Goal: Task Accomplishment & Management: Manage account settings

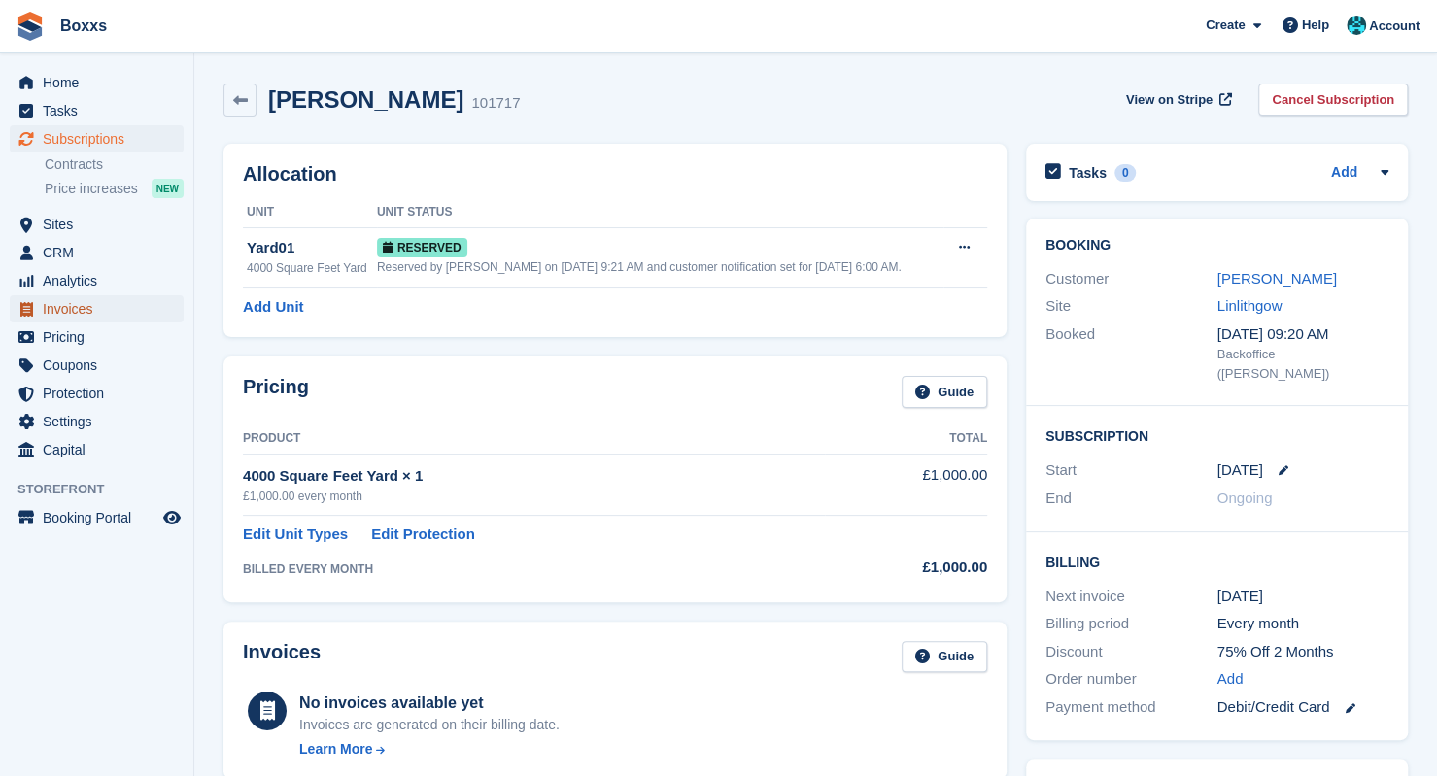
click at [71, 316] on span "Invoices" at bounding box center [101, 308] width 117 height 27
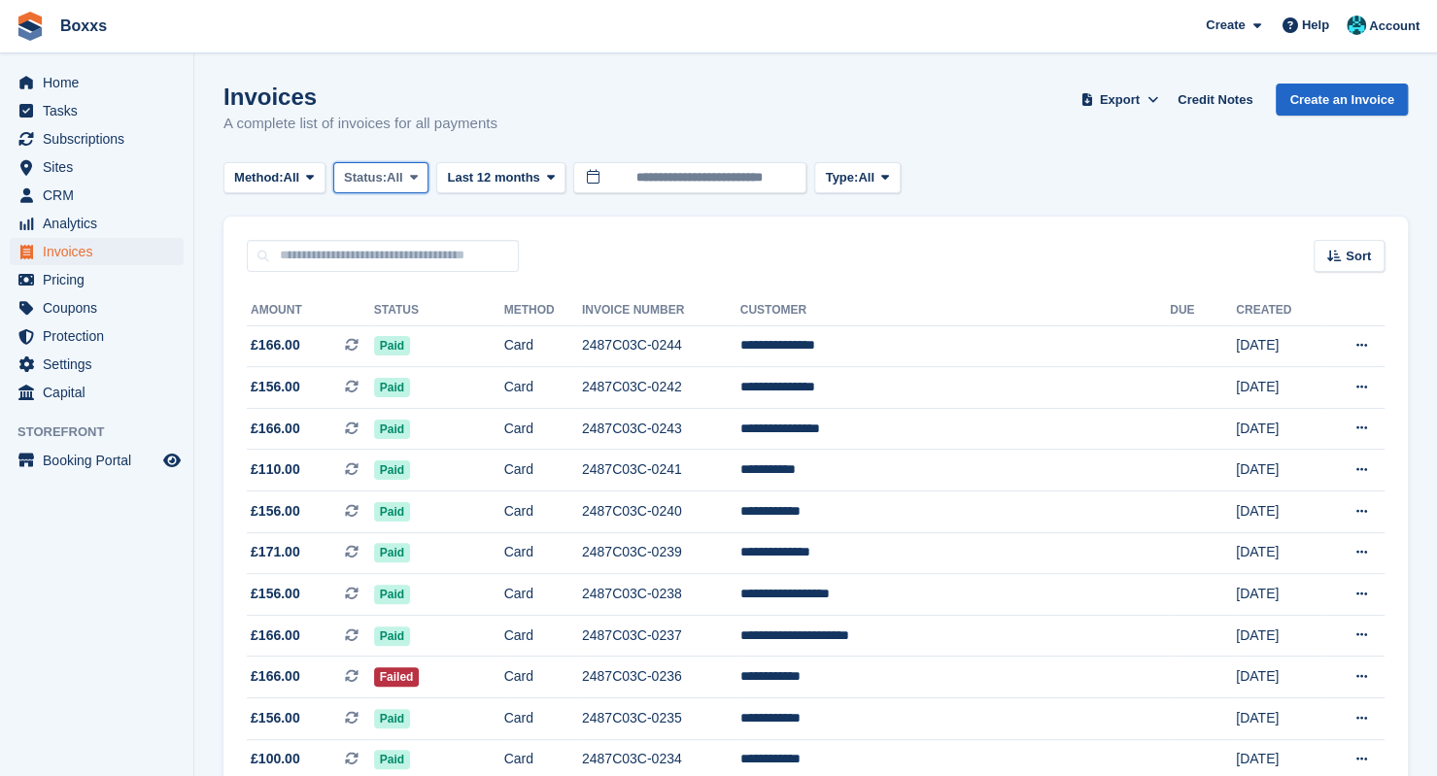
click at [392, 186] on span "All" at bounding box center [395, 177] width 17 height 19
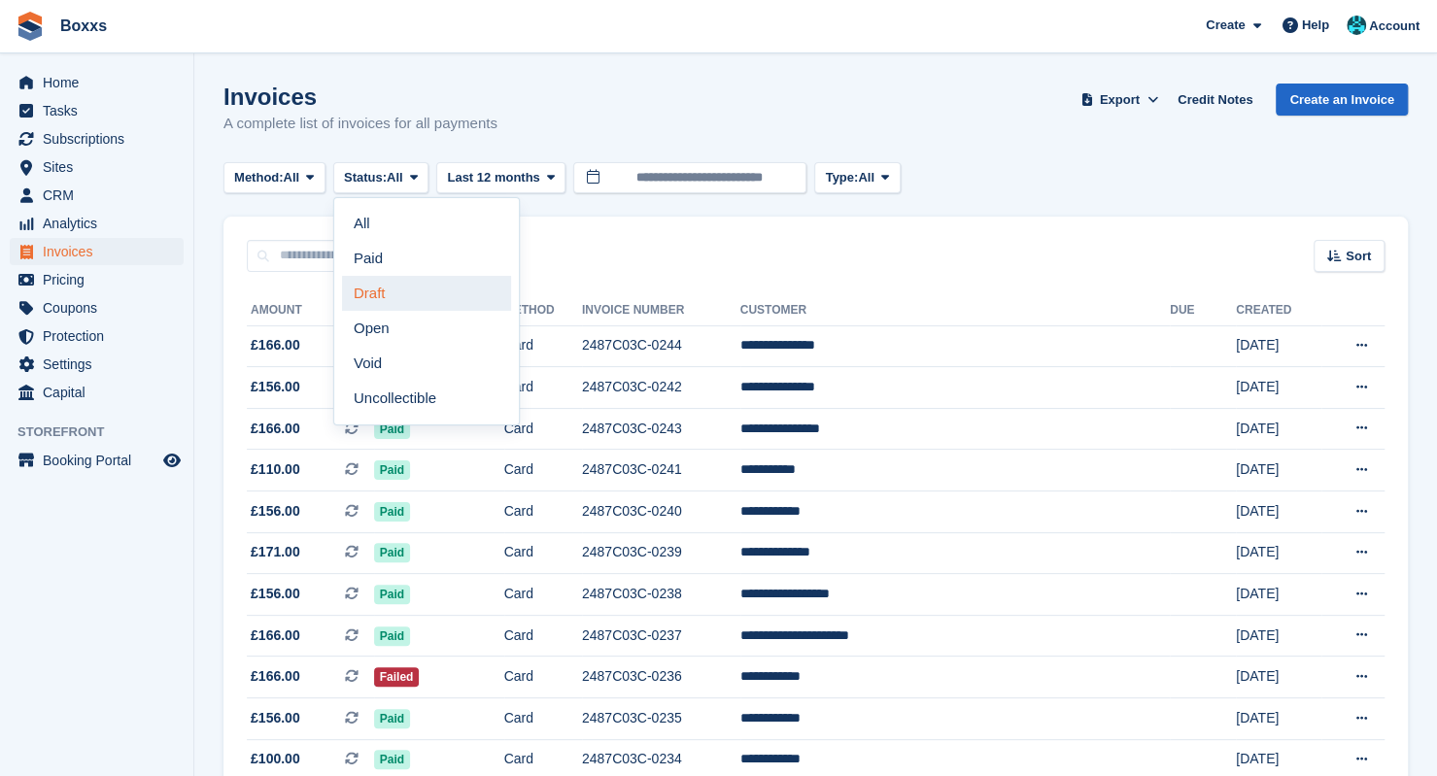
click at [392, 289] on link "Draft" at bounding box center [426, 293] width 169 height 35
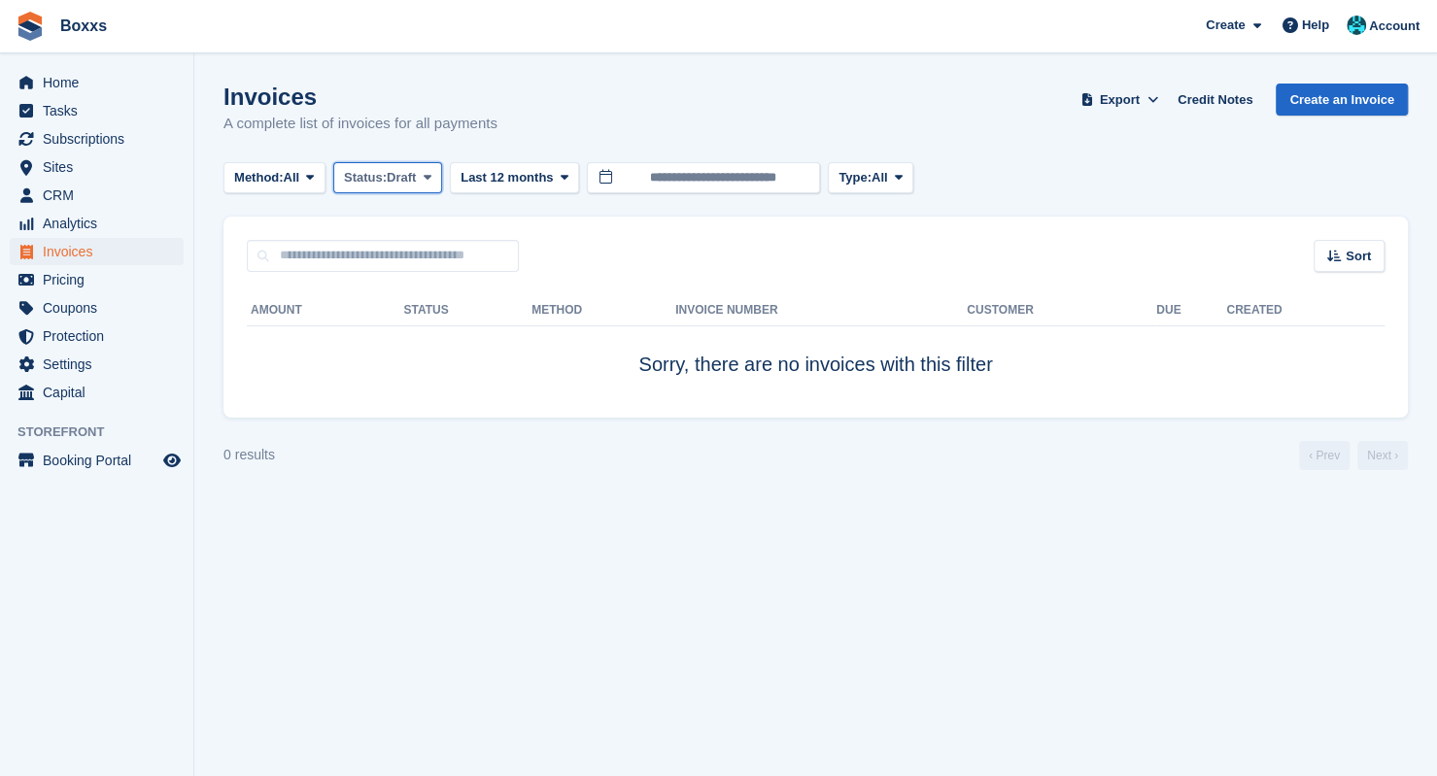
click at [394, 178] on span "Draft" at bounding box center [401, 177] width 29 height 19
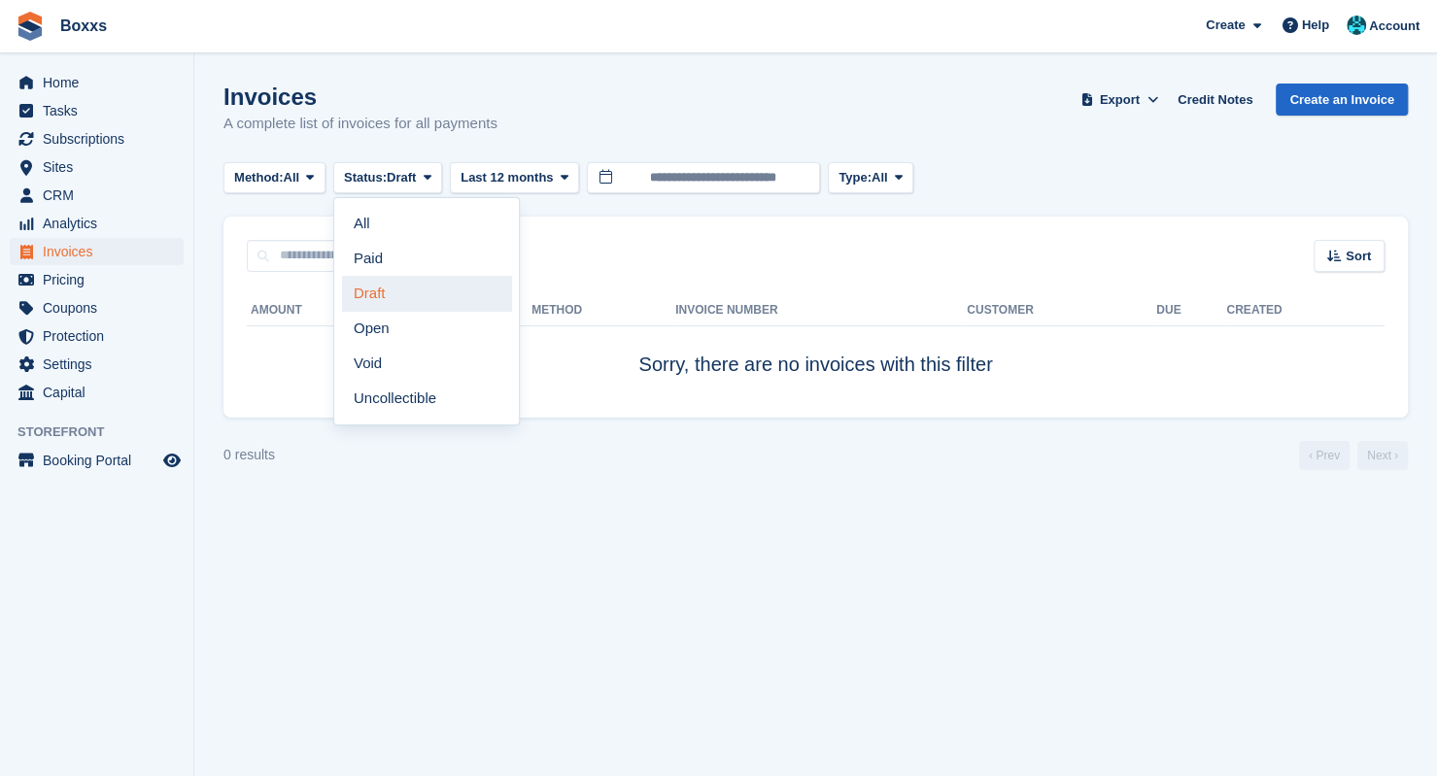
click at [410, 291] on link "Draft" at bounding box center [426, 293] width 169 height 35
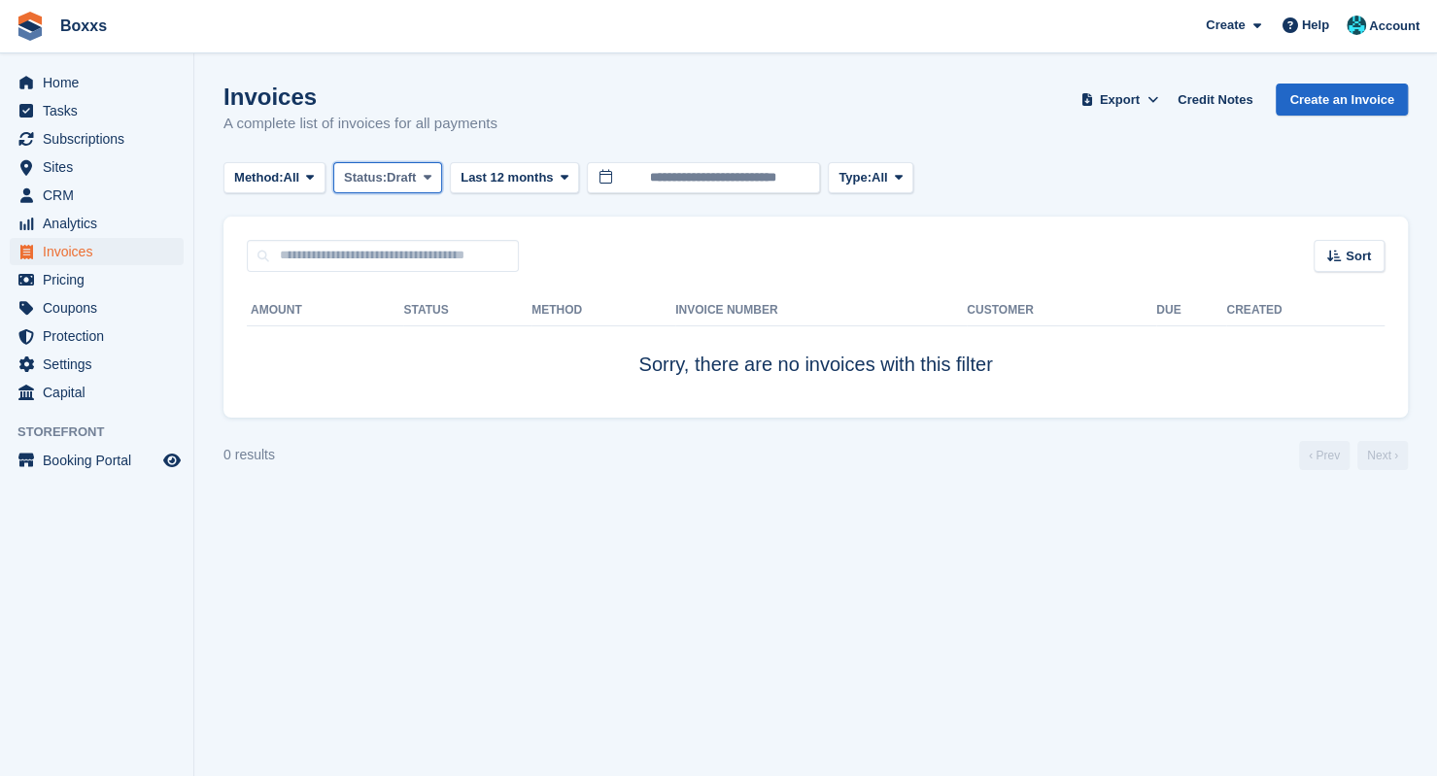
drag, startPoint x: 410, startPoint y: 170, endPoint x: 410, endPoint y: 182, distance: 11.7
click at [410, 170] on span "Draft" at bounding box center [401, 177] width 29 height 19
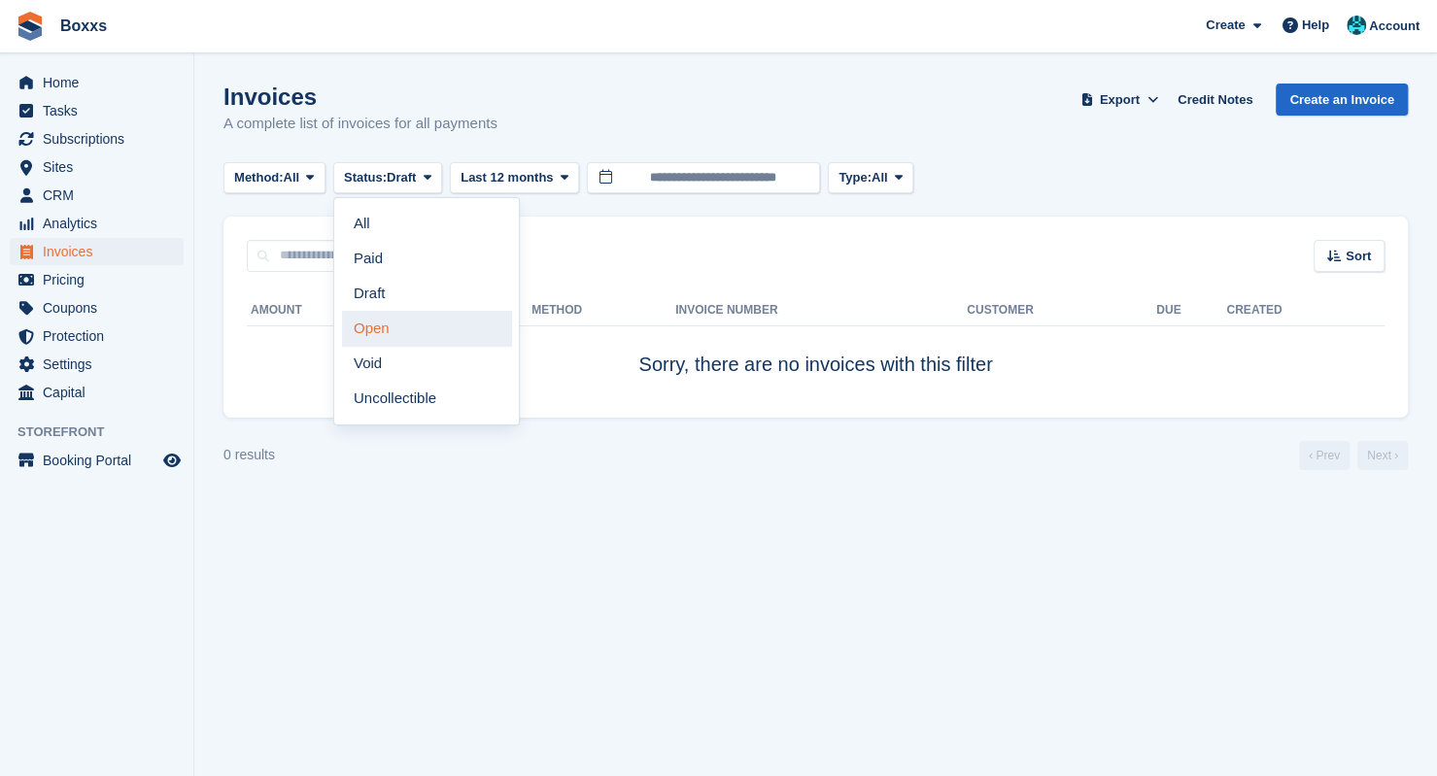
click at [404, 327] on link "Open" at bounding box center [426, 328] width 169 height 35
